Goal: Communication & Community: Participate in discussion

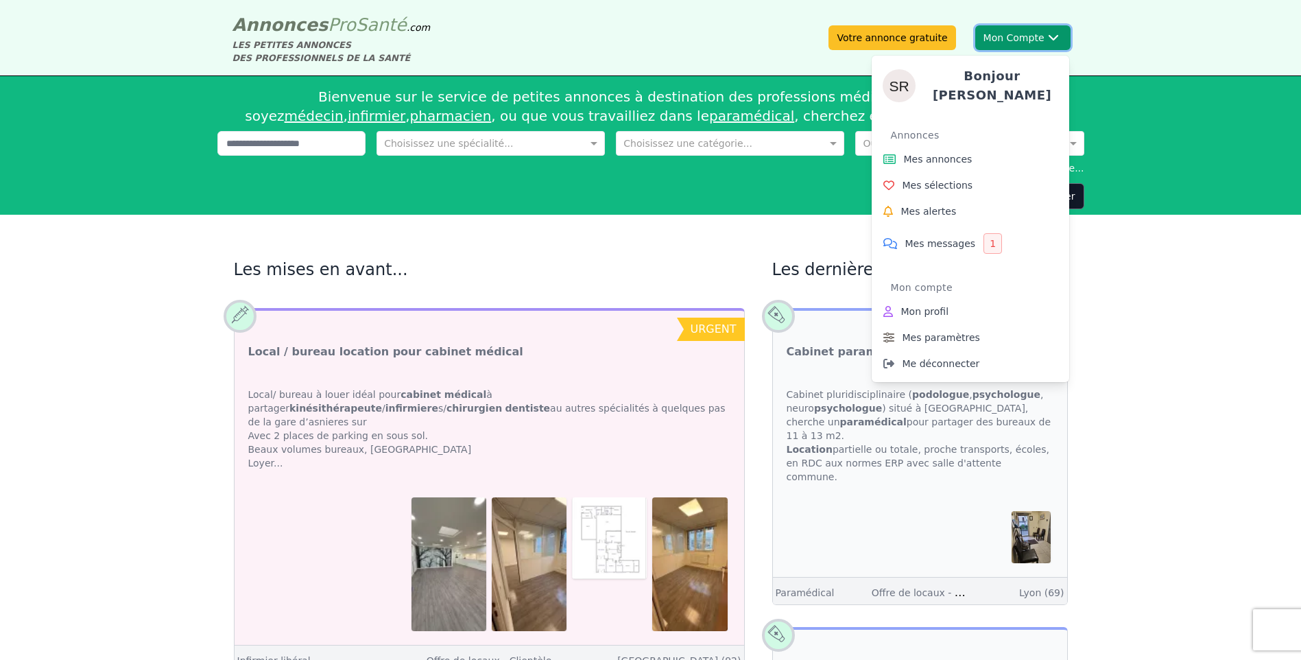
click at [1033, 35] on button "Mon Compte Bonjour [PERSON_NAME] annonces Mes sélections Mes alertes Mes messag…" at bounding box center [1022, 37] width 95 height 25
click at [946, 237] on span "Mes messages" at bounding box center [940, 244] width 71 height 14
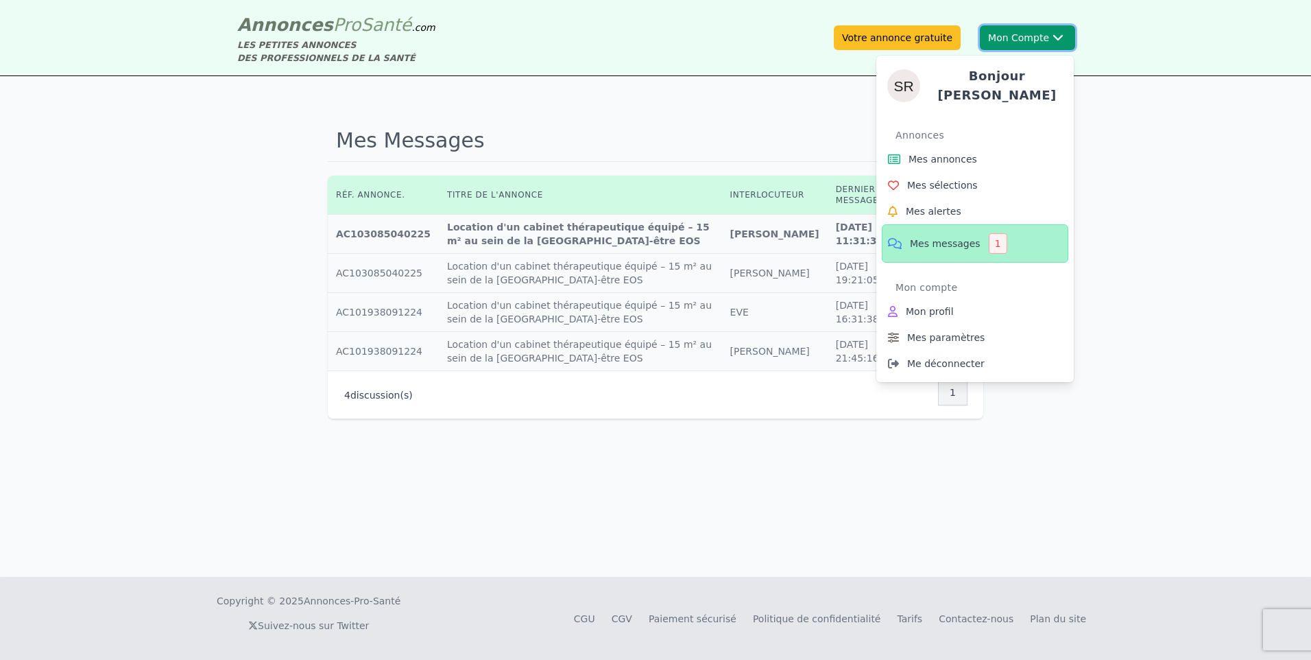
drag, startPoint x: 645, startPoint y: 8, endPoint x: 1011, endPoint y: 40, distance: 367.6
click at [1011, 40] on button "Mon Compte Bonjour [PERSON_NAME] annonces Mes sélections Mes alertes Mes messag…" at bounding box center [1027, 37] width 95 height 25
click at [948, 237] on span "Mes messages" at bounding box center [945, 244] width 71 height 14
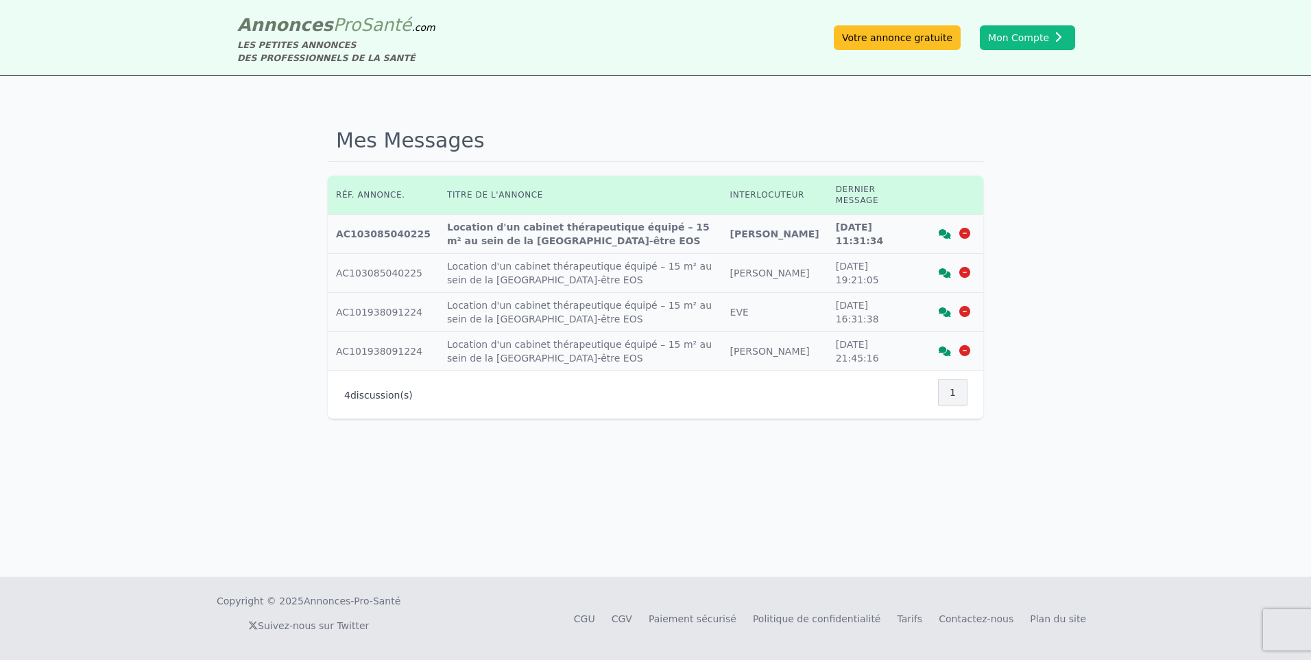
click at [586, 218] on td "Titre annonce : Location d'un cabinet thérapeutique équipé – 15 m² au sein de l…" at bounding box center [580, 234] width 283 height 39
drag, startPoint x: 354, startPoint y: 226, endPoint x: 365, endPoint y: 223, distance: 11.3
click at [365, 223] on td "Réf. annonce : AC103085040225" at bounding box center [383, 234] width 111 height 39
click at [945, 229] on icon at bounding box center [945, 234] width 12 height 10
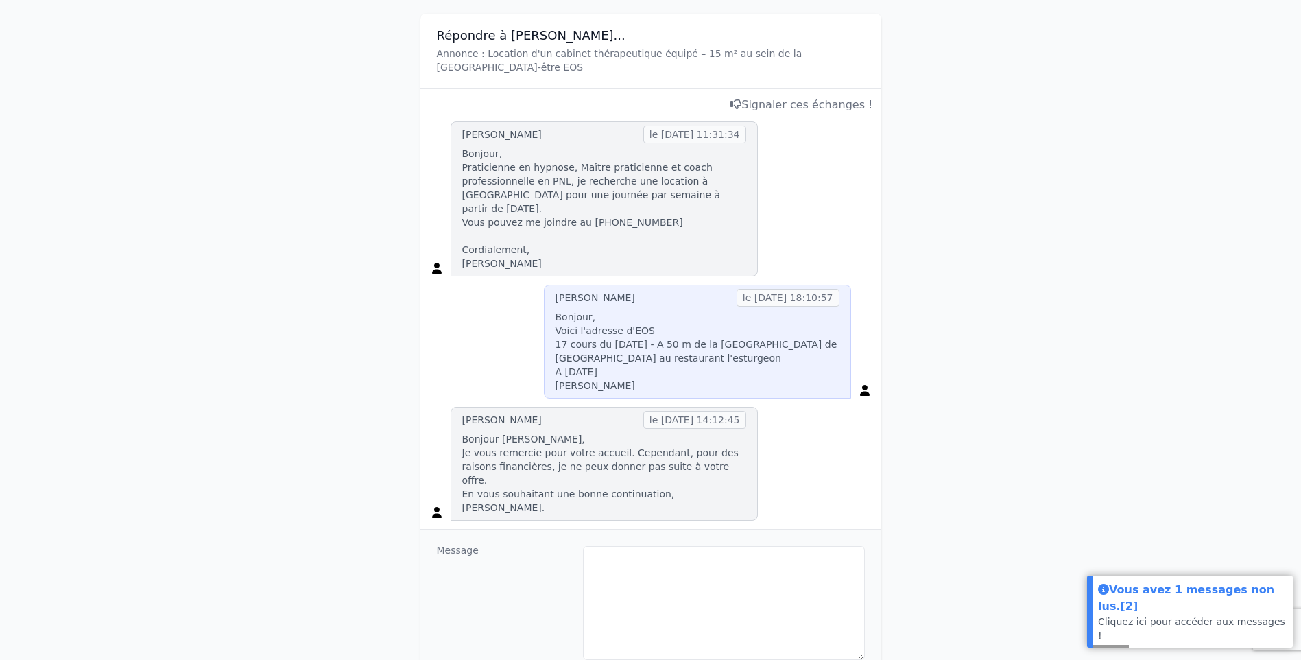
scroll to position [206, 0]
